Goal: Task Accomplishment & Management: Use online tool/utility

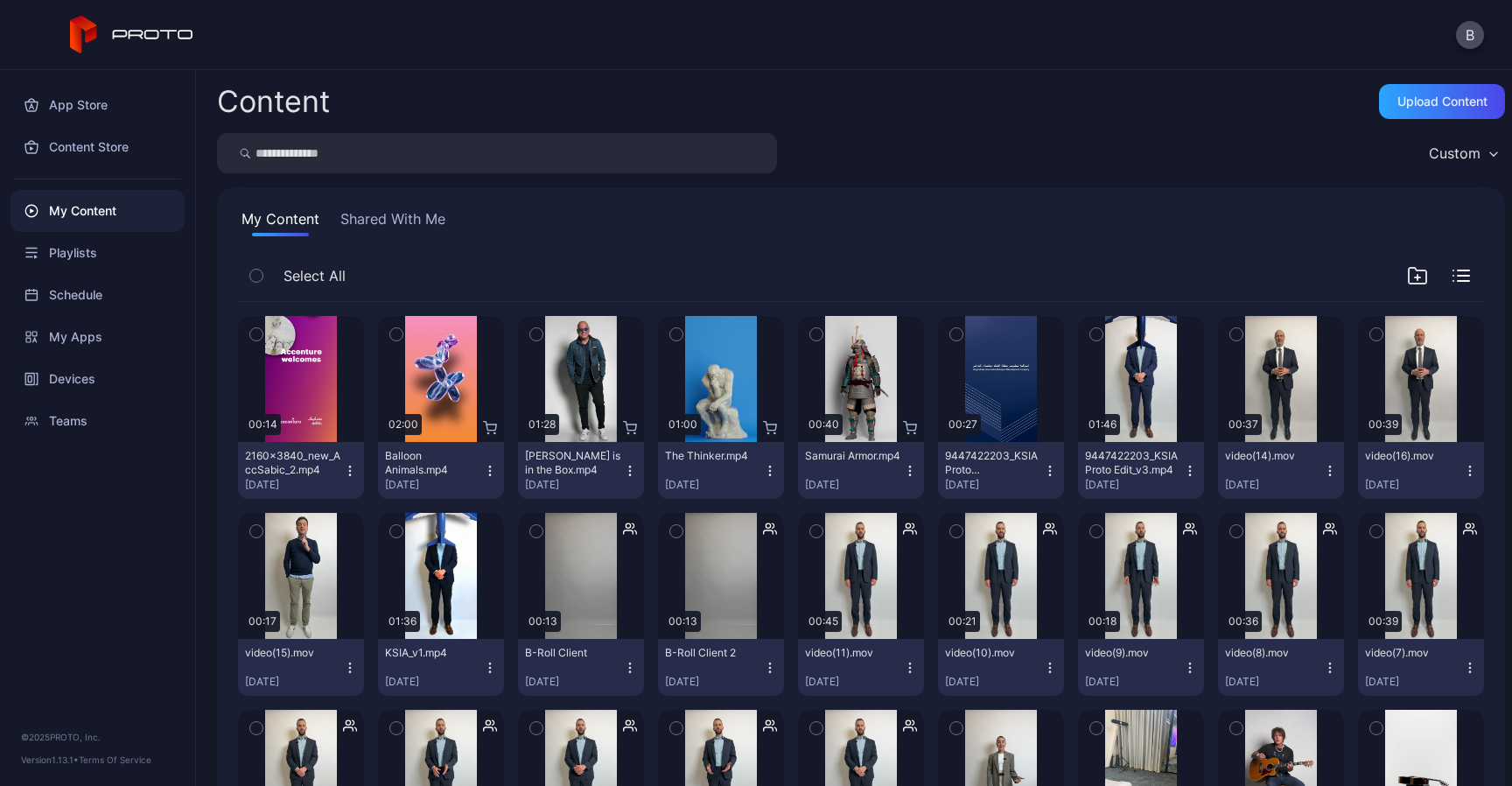
scroll to position [45, 0]
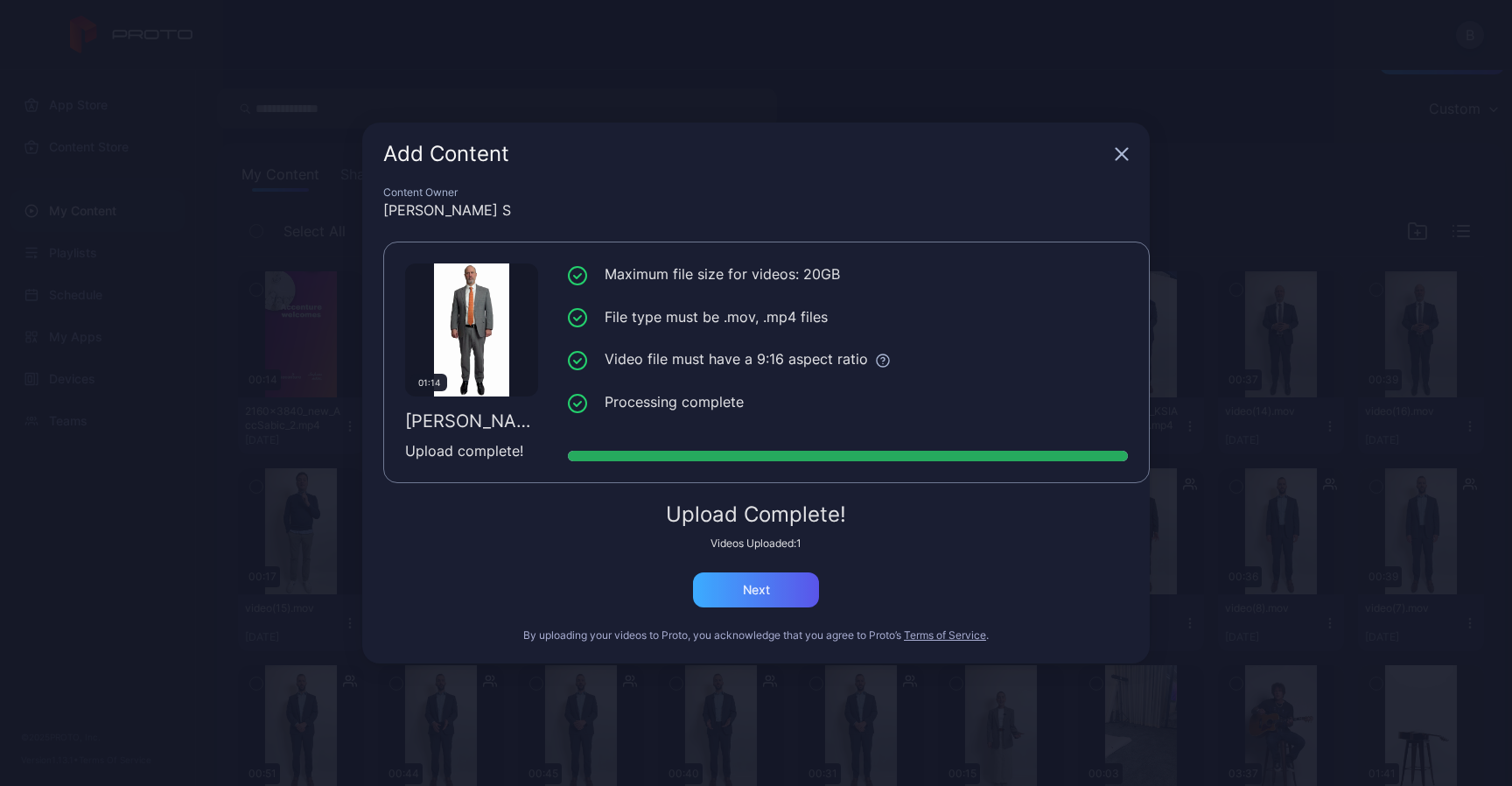
click at [800, 591] on div "Next" at bounding box center [756, 590] width 126 height 35
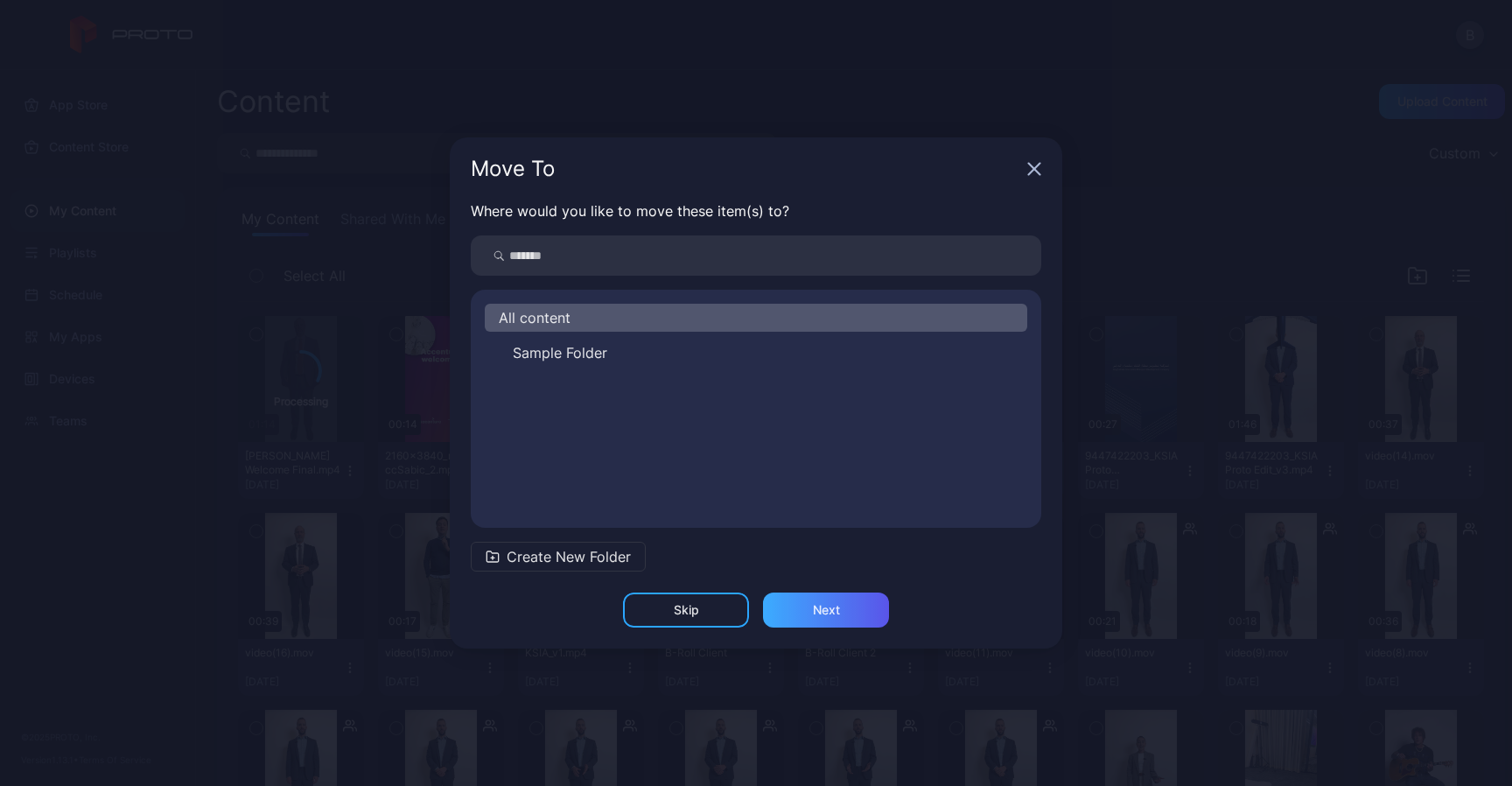
click at [835, 614] on div "Next" at bounding box center [827, 610] width 27 height 14
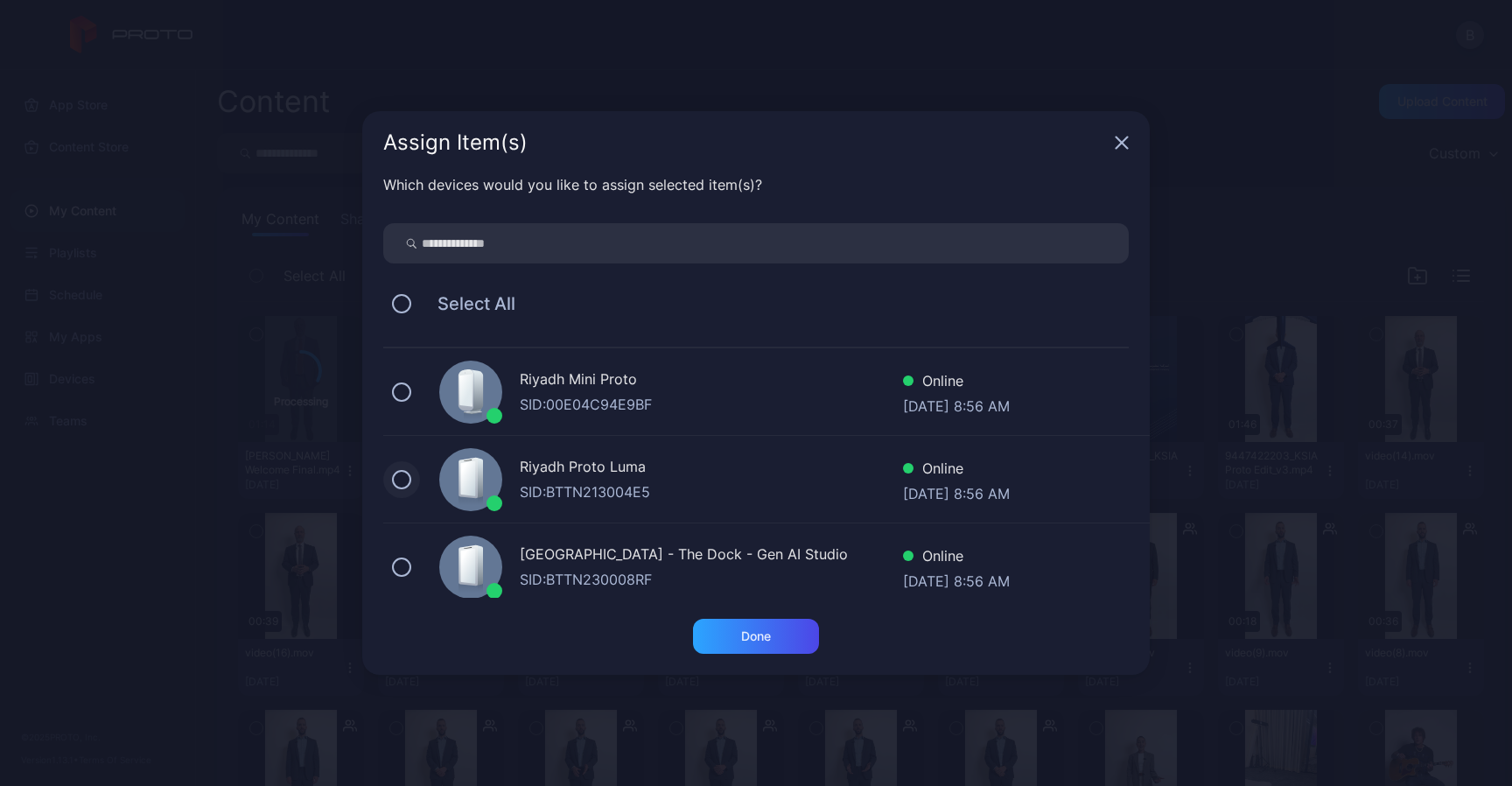
click at [402, 472] on button at bounding box center [401, 479] width 19 height 19
click at [400, 392] on button at bounding box center [401, 392] width 19 height 19
click at [787, 641] on div "Done" at bounding box center [756, 636] width 126 height 35
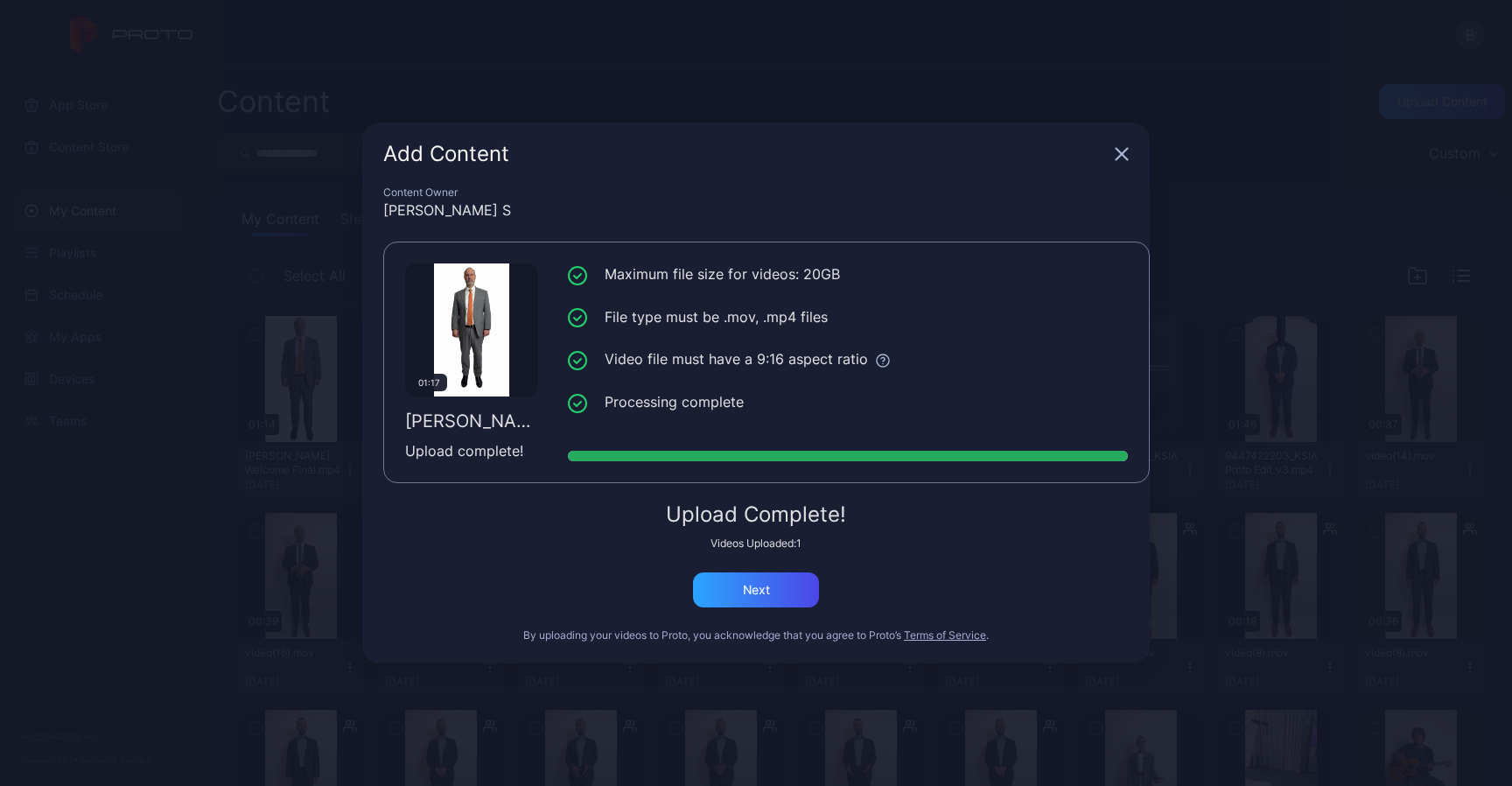
click at [1122, 156] on icon "button" at bounding box center [1121, 154] width 14 height 14
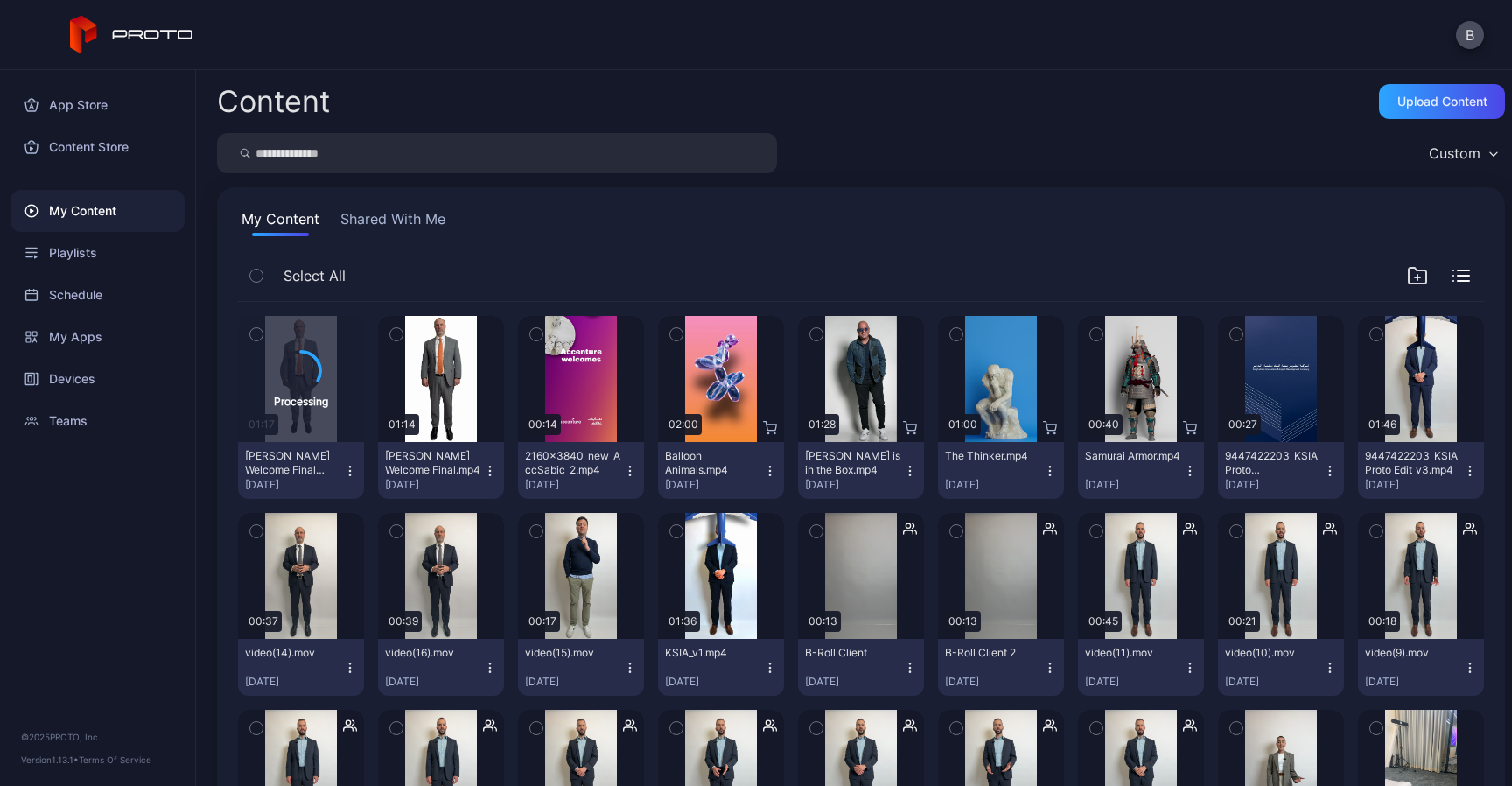
click at [497, 472] on icon "button" at bounding box center [490, 471] width 14 height 14
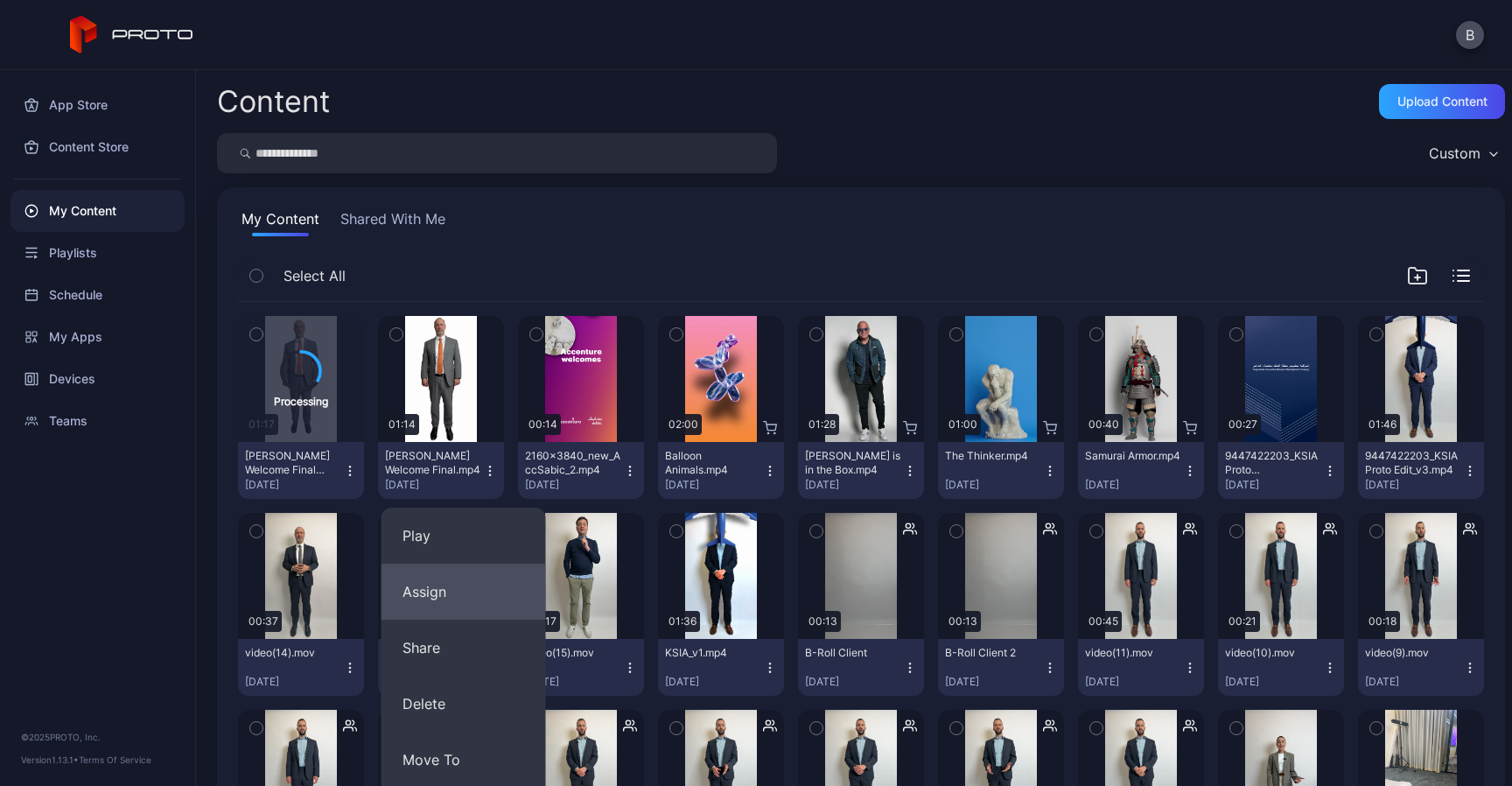
click at [493, 595] on button "Assign" at bounding box center [464, 591] width 164 height 56
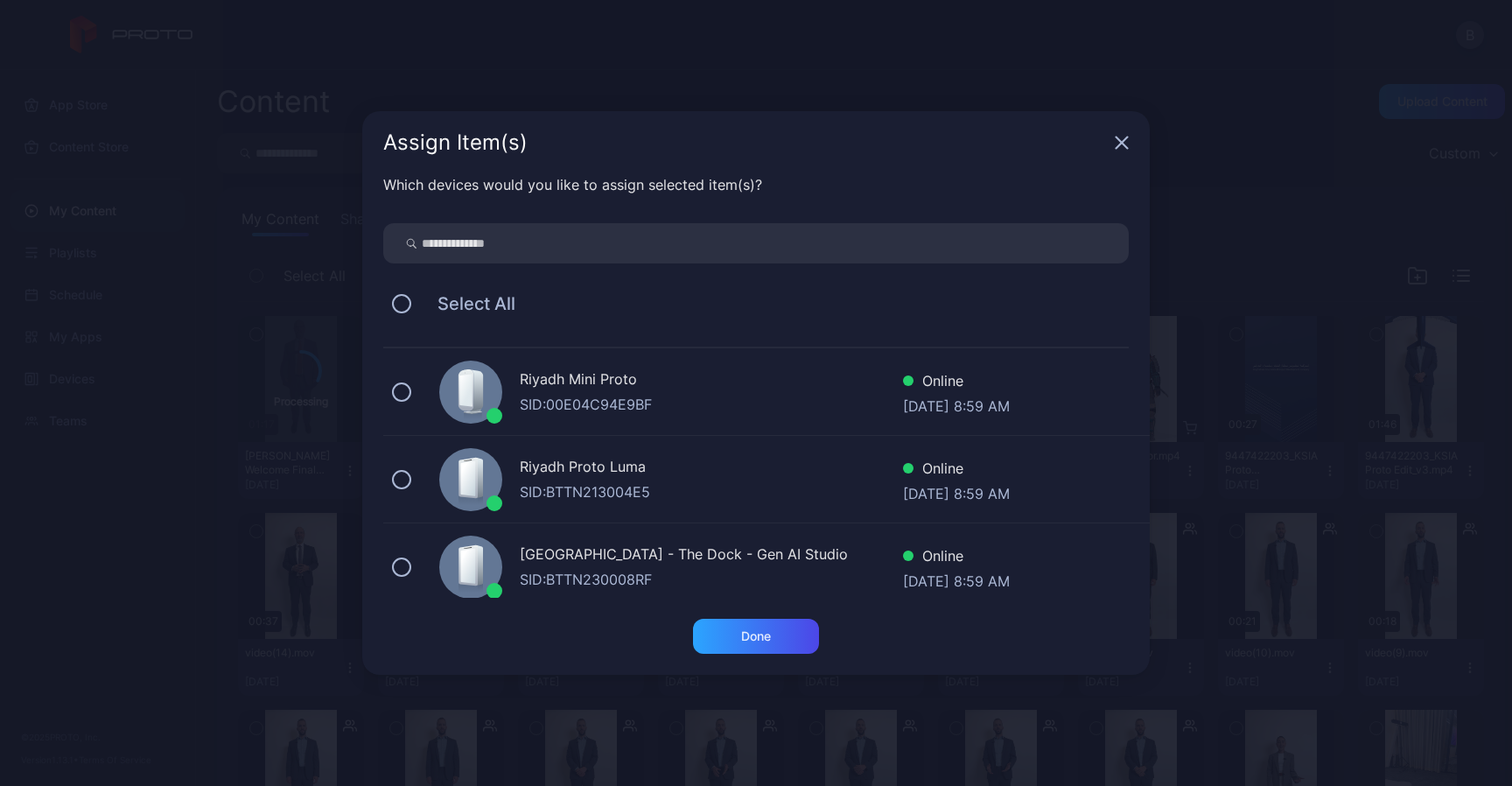
click at [389, 387] on div "Riyadh Mini Proto SID: 00E04C94E9BF Online [DATE] 8:59 AM" at bounding box center [767, 392] width 767 height 88
click at [403, 484] on button at bounding box center [401, 479] width 19 height 19
click at [791, 626] on div "Done" at bounding box center [756, 636] width 126 height 35
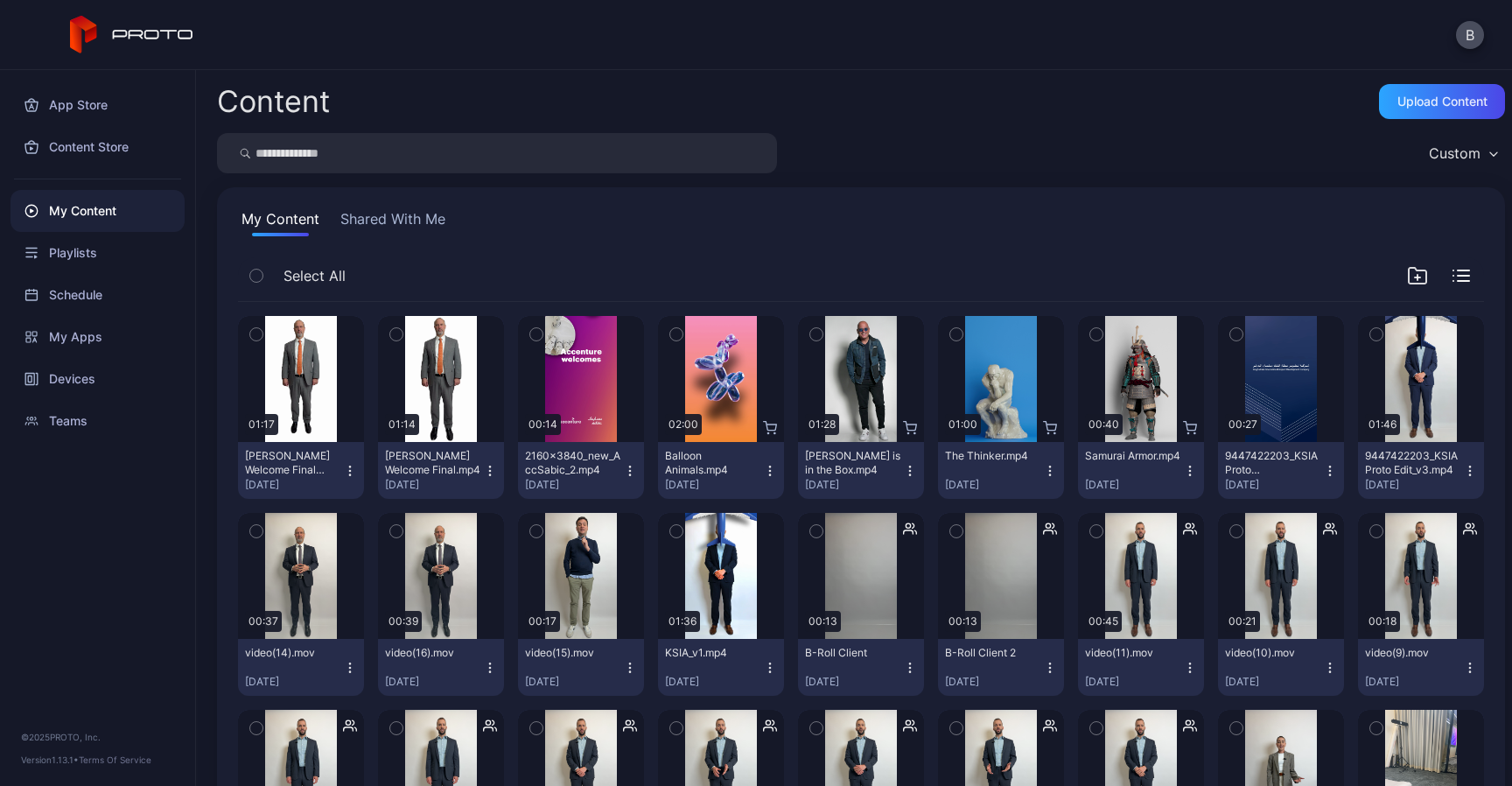
click at [357, 467] on icon "button" at bounding box center [350, 471] width 14 height 14
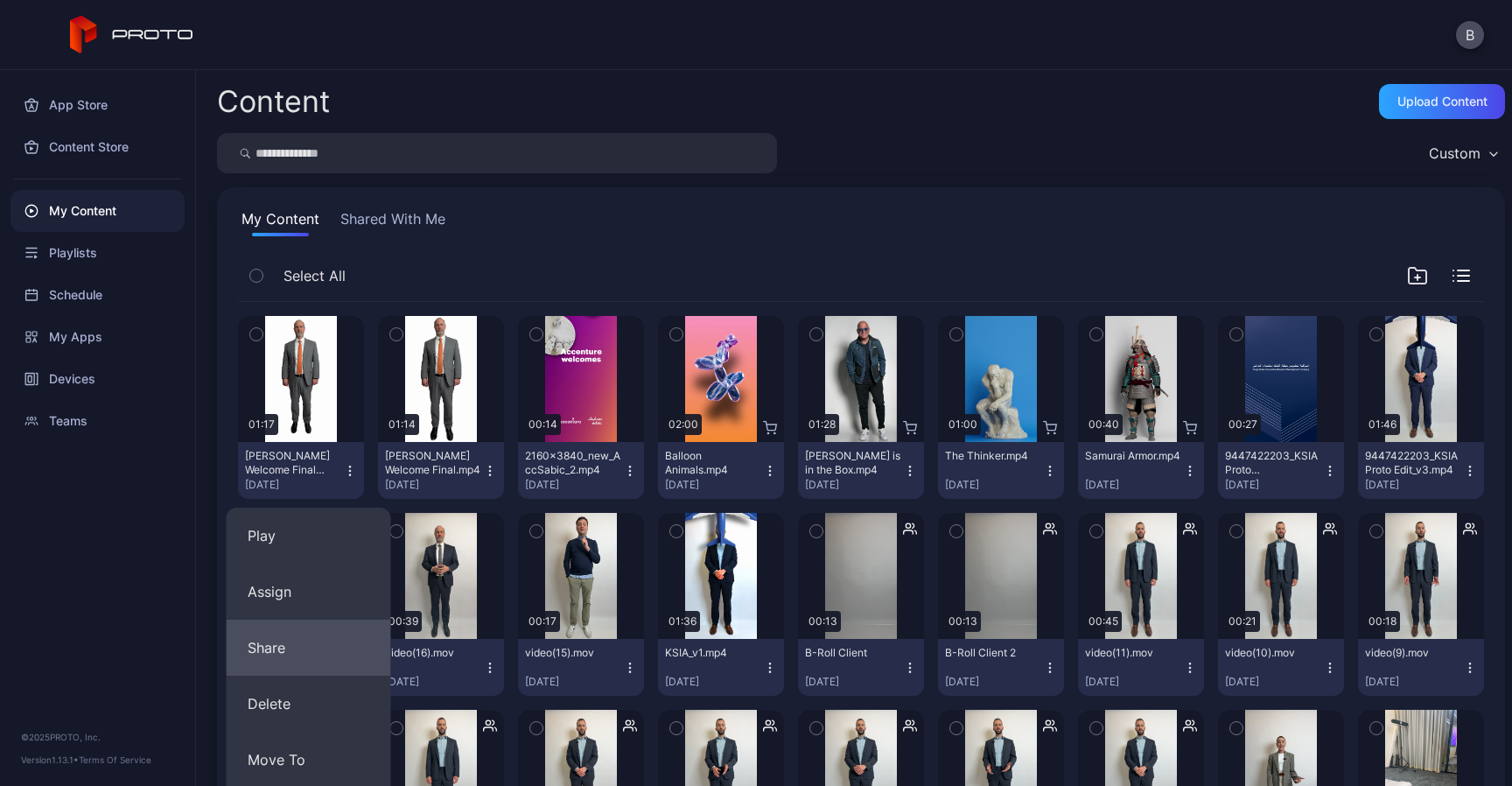
scroll to position [134, 0]
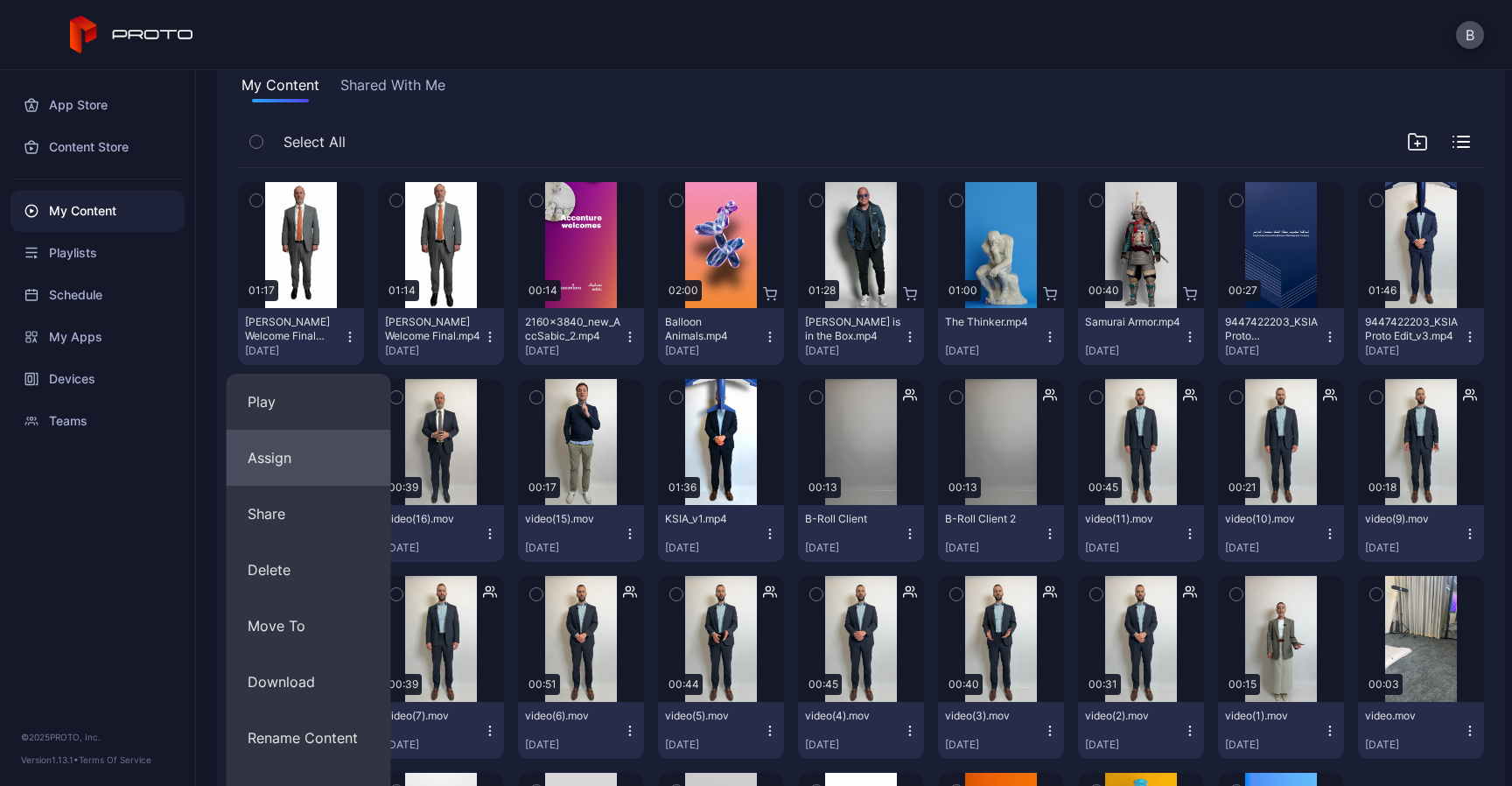
click at [299, 479] on button "Assign" at bounding box center [309, 457] width 164 height 56
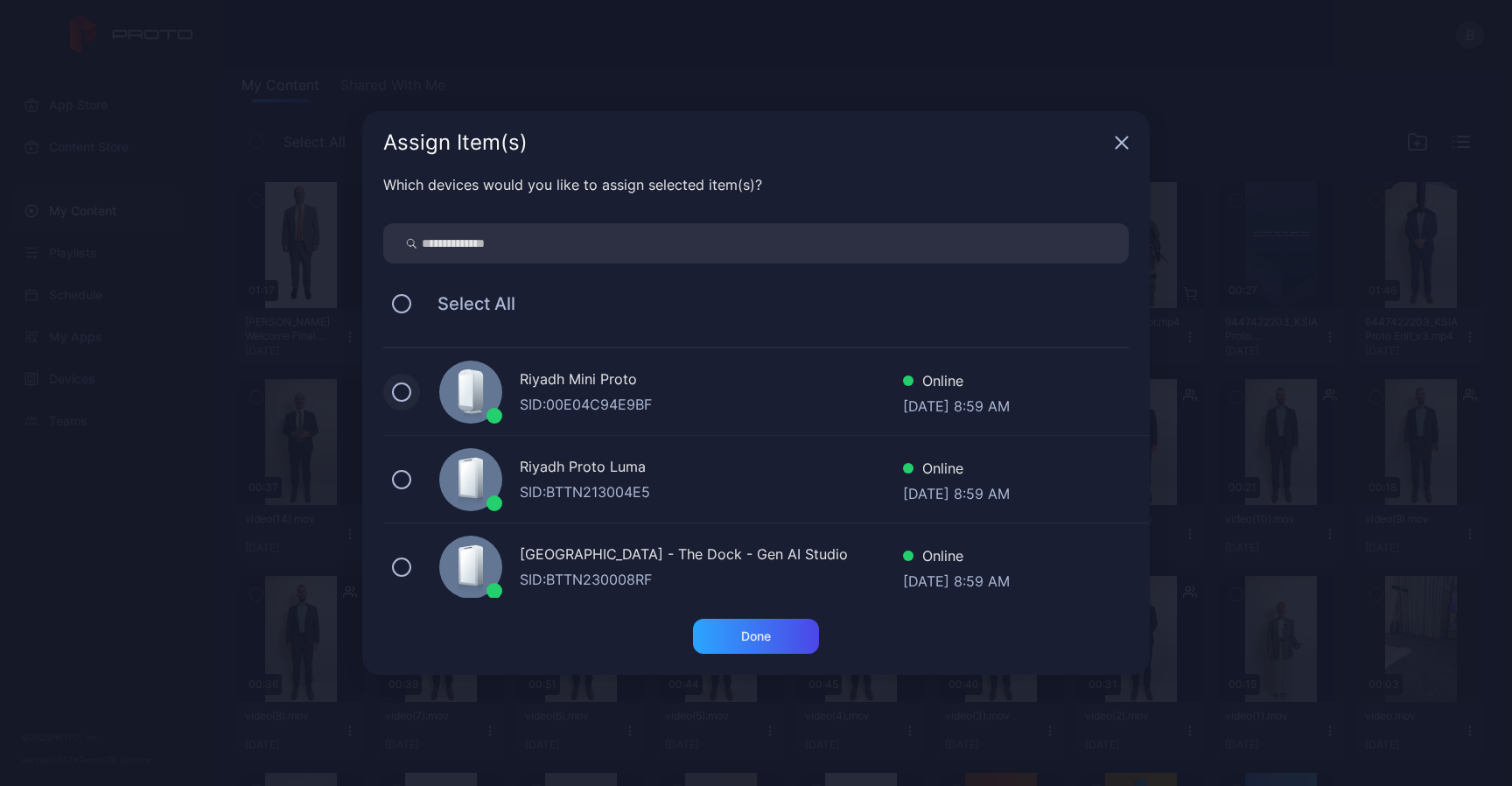
click at [408, 387] on button at bounding box center [401, 392] width 19 height 19
click at [402, 484] on button at bounding box center [401, 479] width 19 height 19
click at [784, 635] on div "Done" at bounding box center [756, 636] width 126 height 35
